Goal: Transaction & Acquisition: Purchase product/service

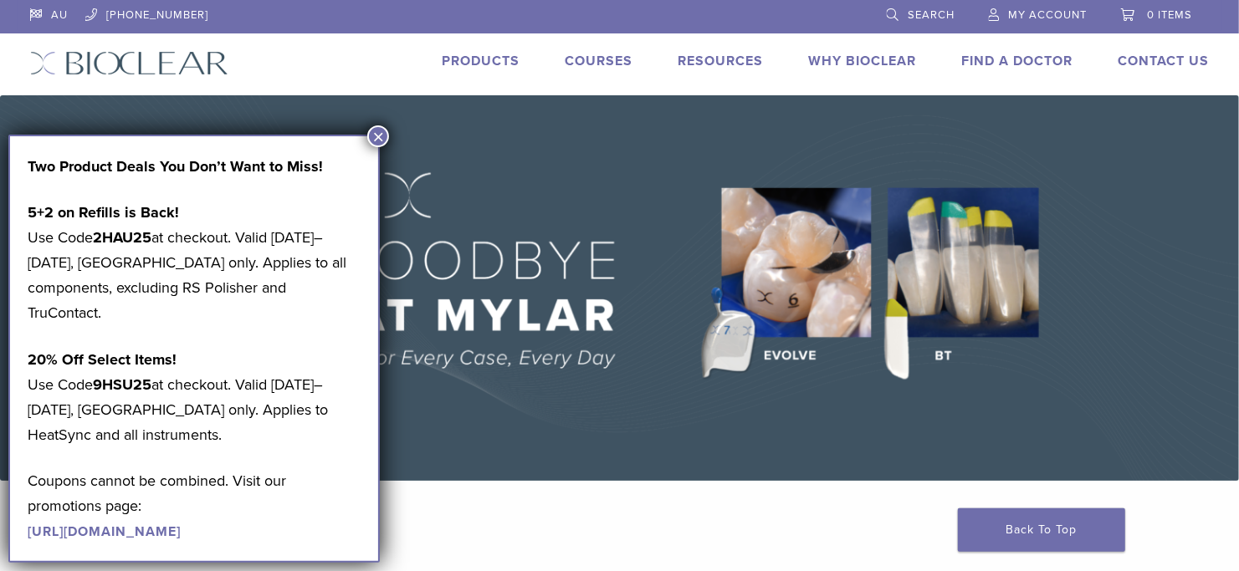
click at [376, 136] on button "×" at bounding box center [378, 136] width 22 height 22
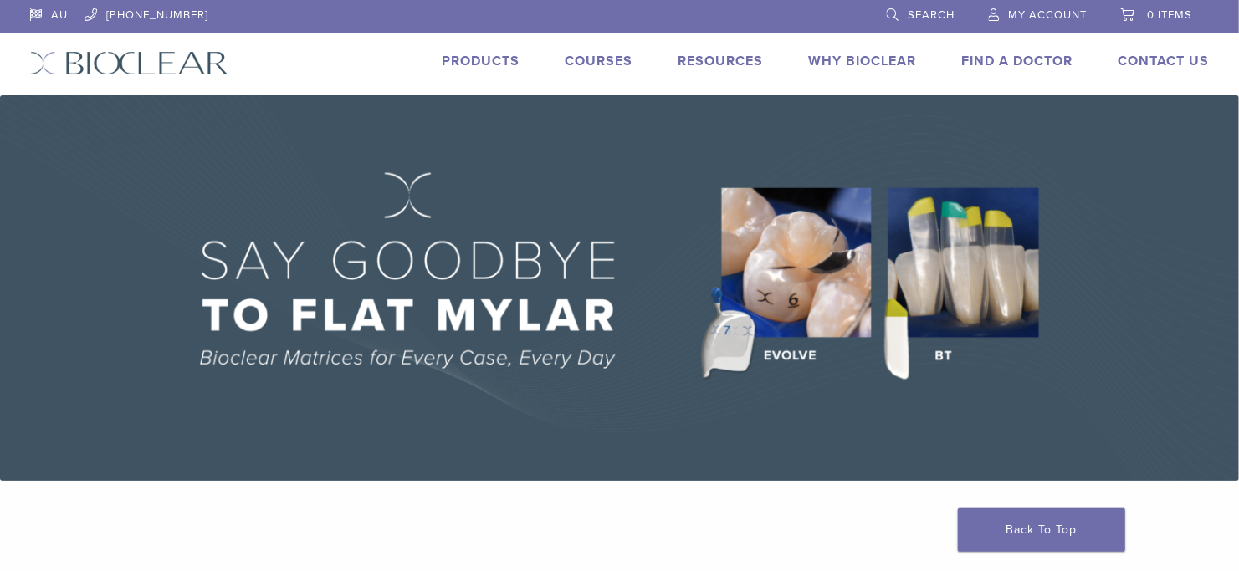
click at [497, 58] on link "Products" at bounding box center [481, 61] width 78 height 17
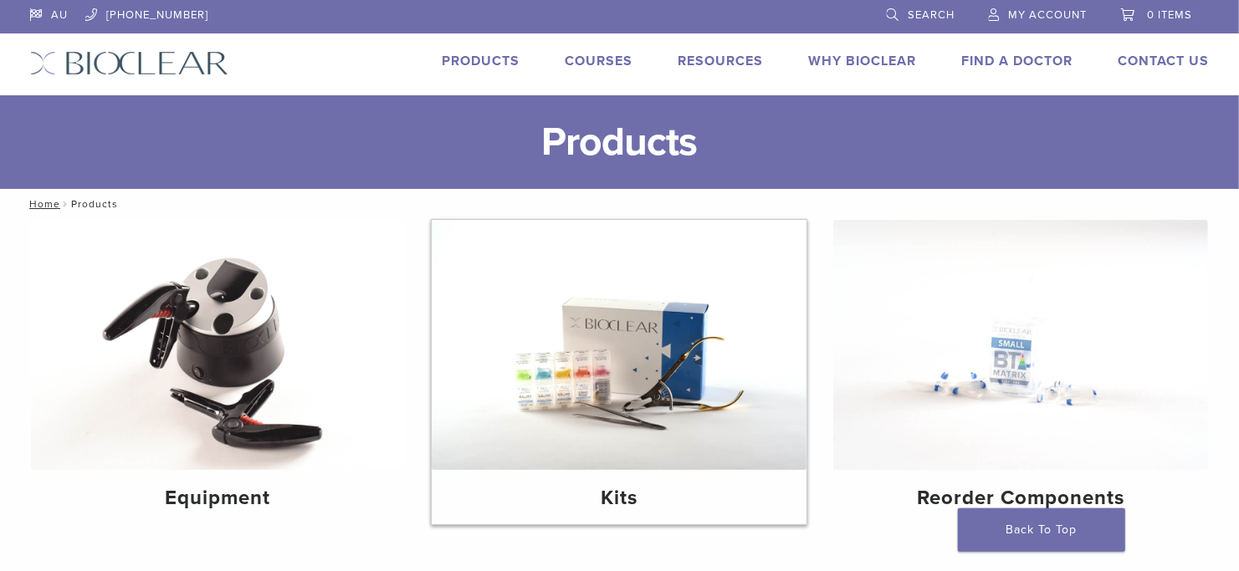
click at [647, 377] on img at bounding box center [619, 345] width 375 height 250
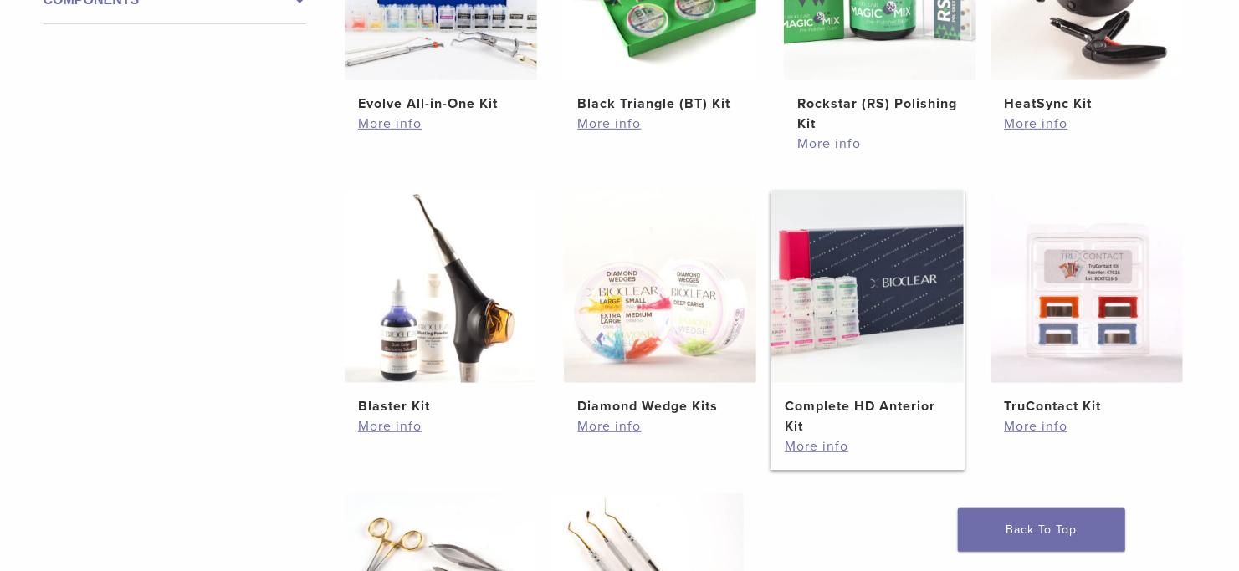
scroll to position [502, 0]
click at [824, 444] on link "More info" at bounding box center [868, 447] width 166 height 20
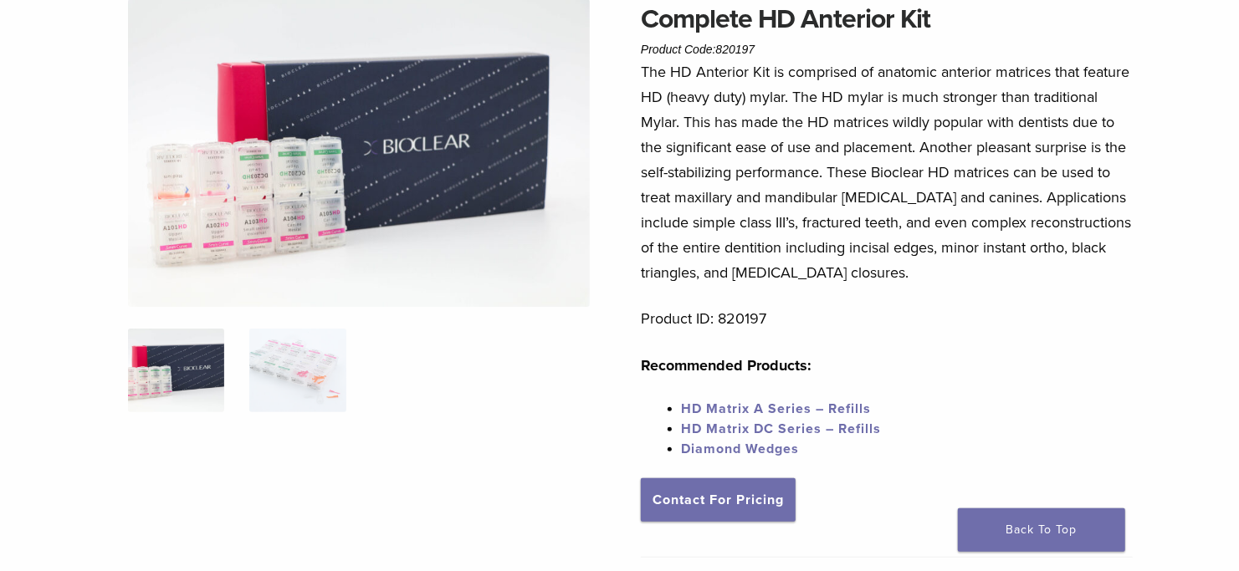
scroll to position [166, 0]
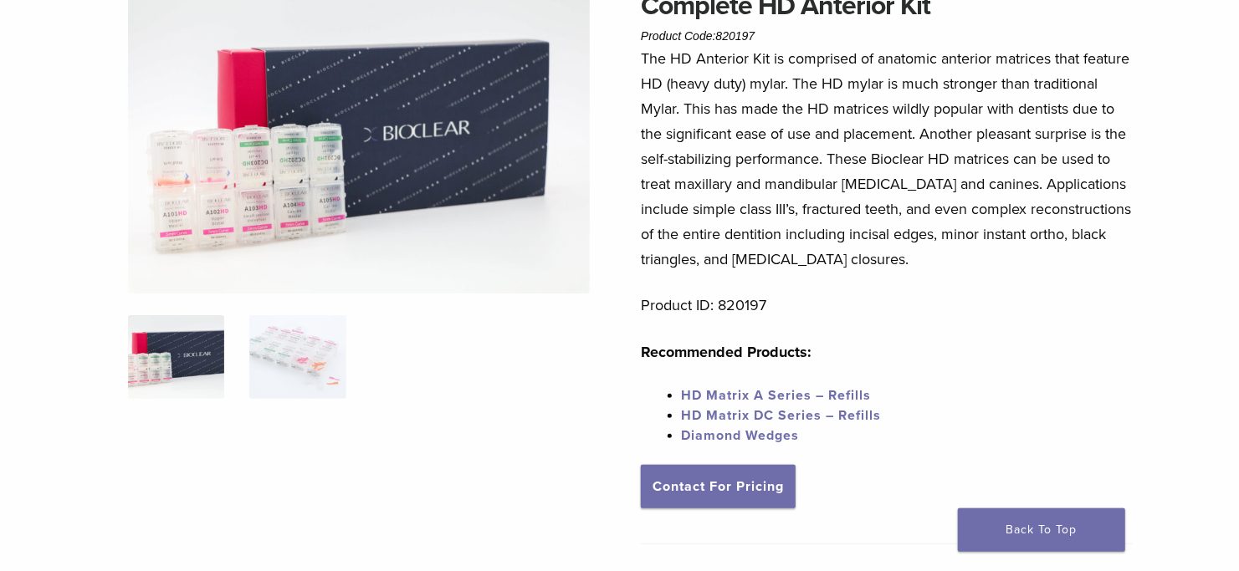
click at [255, 192] on img at bounding box center [359, 140] width 462 height 308
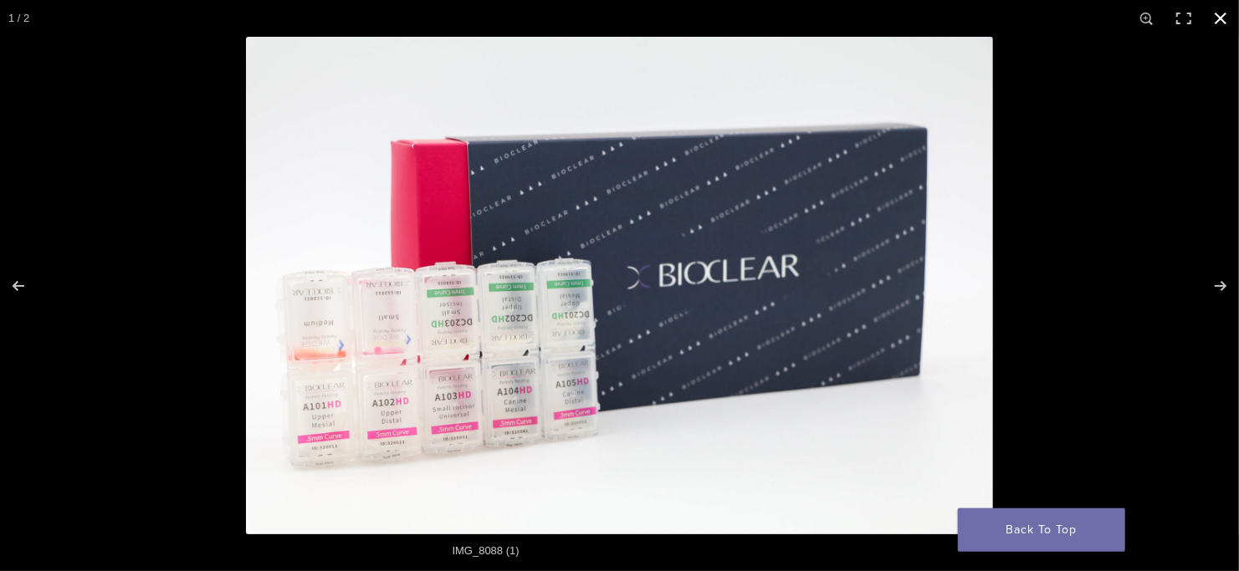
click at [1219, 15] on button "Close (Esc)" at bounding box center [1220, 18] width 37 height 37
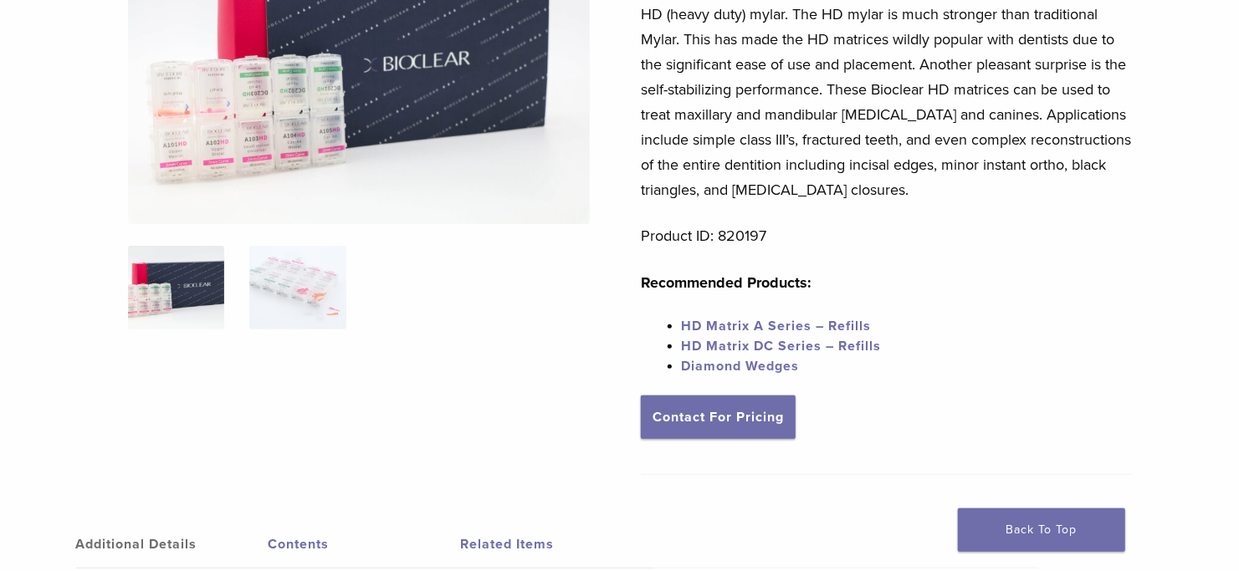
scroll to position [69, 0]
